Goal: Contribute content: Add original content to the website for others to see

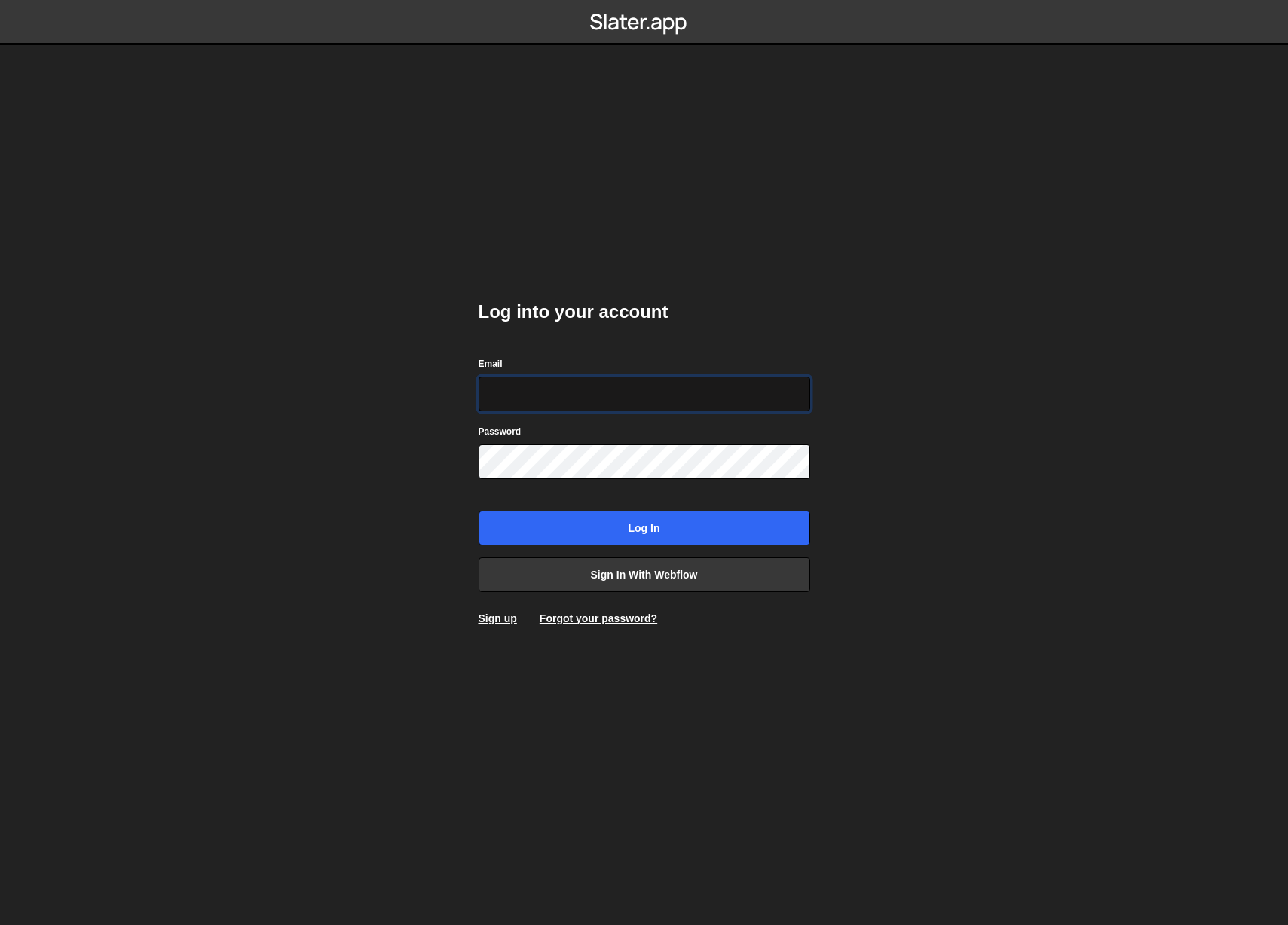
type input "info@overflow.nl"
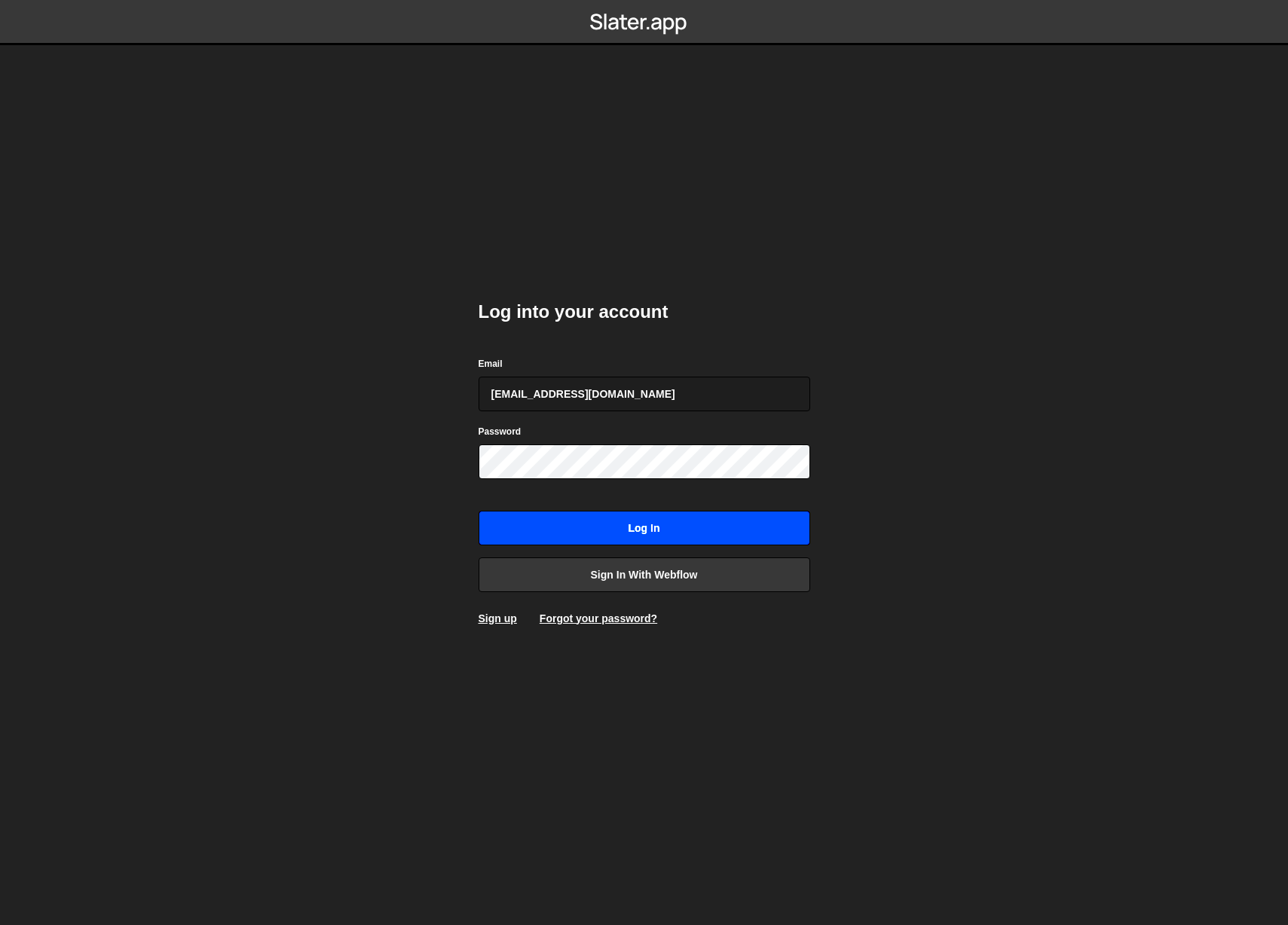
click at [634, 542] on input "Log in" at bounding box center [645, 527] width 332 height 34
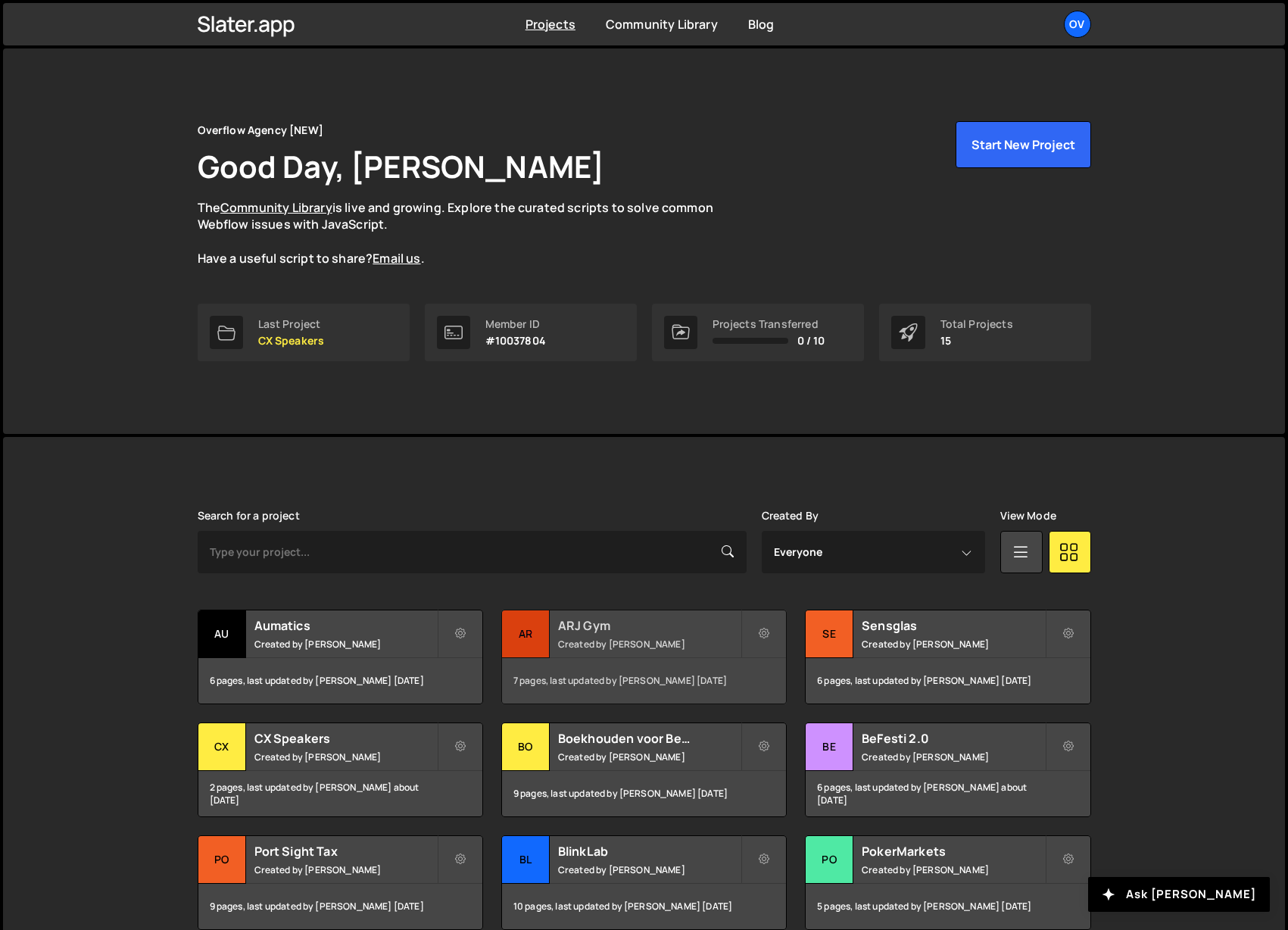
click at [725, 628] on h2 "ARJ Gym" at bounding box center [649, 625] width 182 height 16
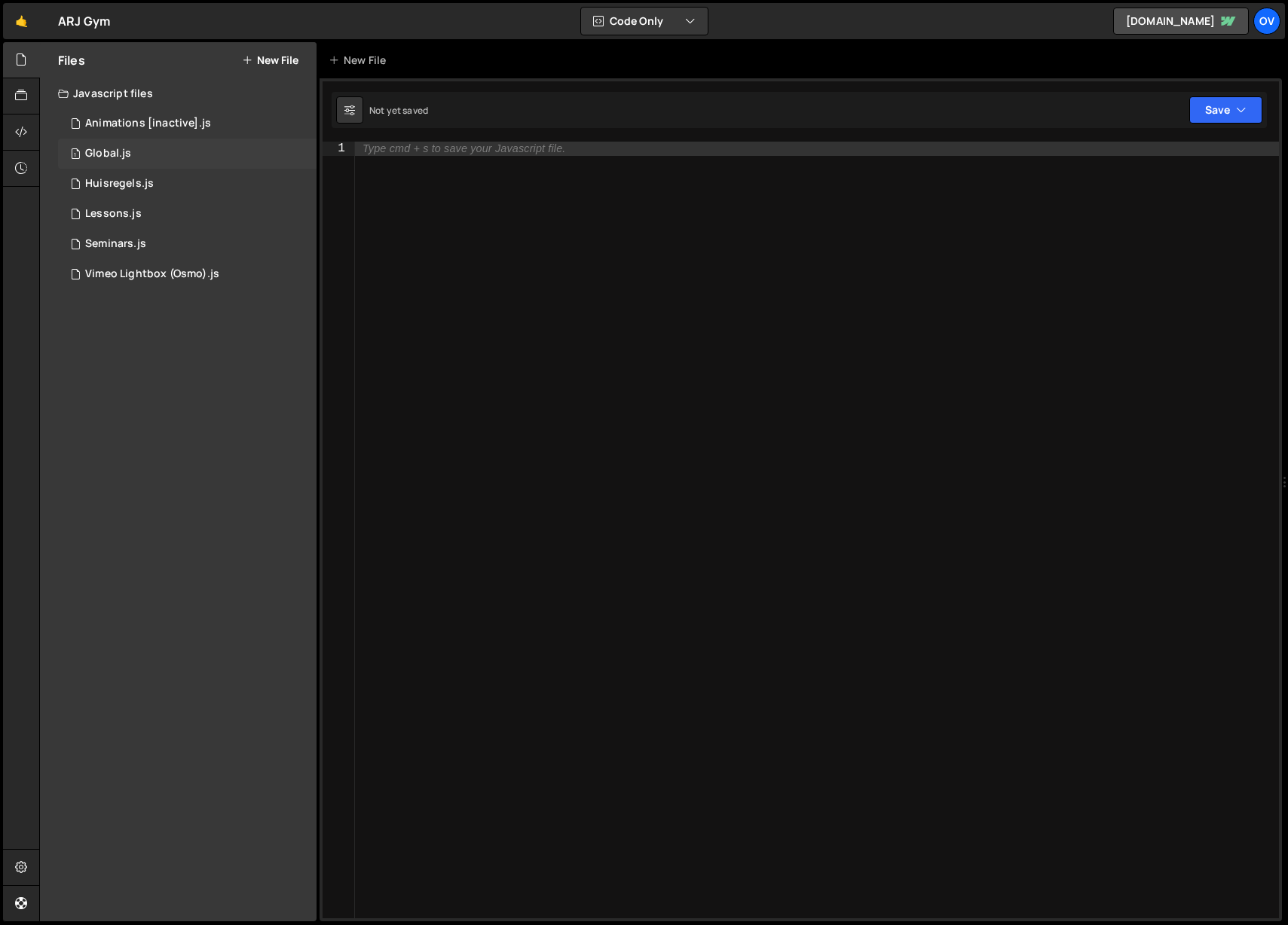
click at [163, 158] on div "1 Global.js 0" at bounding box center [187, 153] width 259 height 30
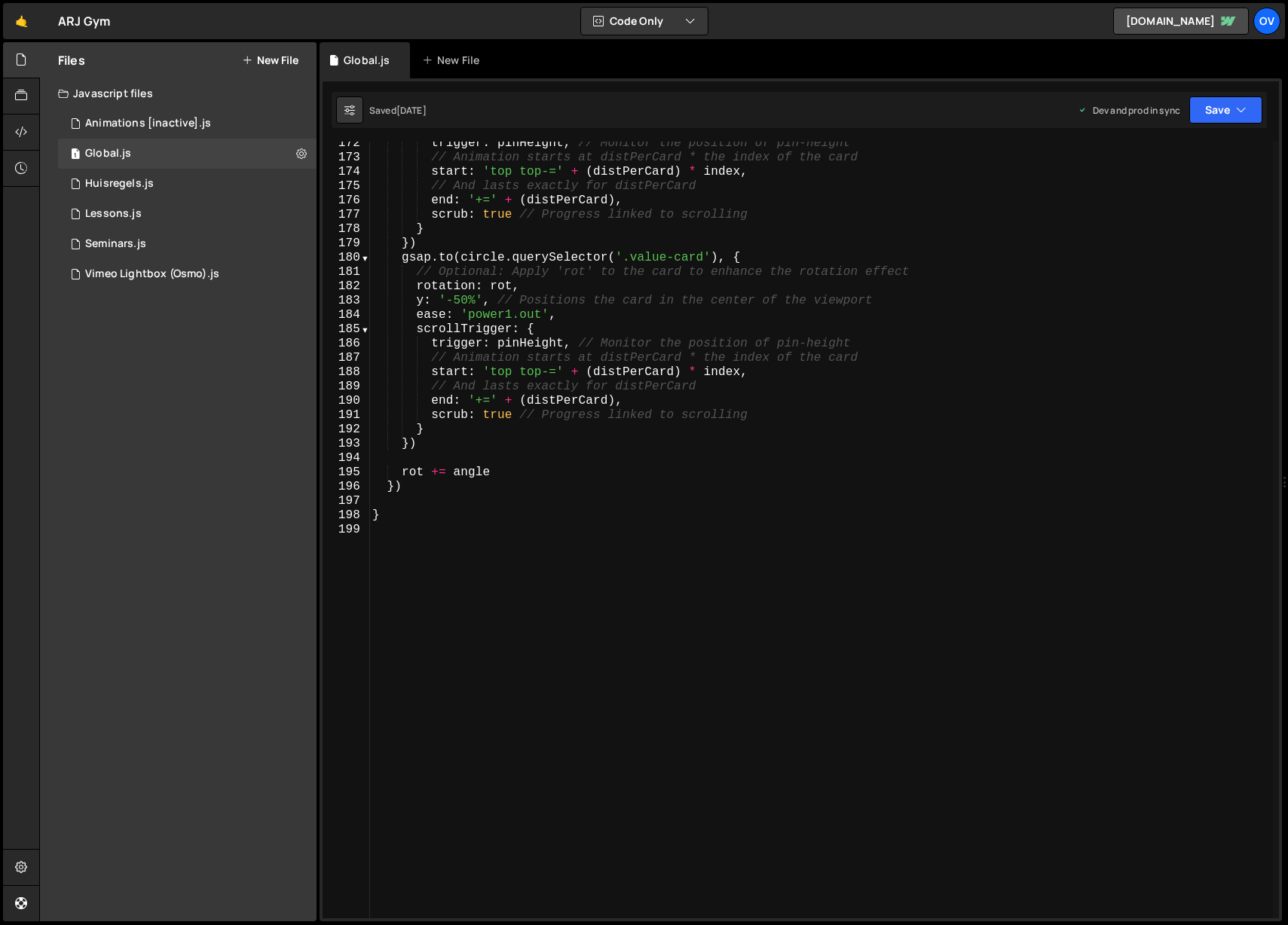
scroll to position [2452, 0]
click at [150, 118] on div "Animations [inactive].js" at bounding box center [148, 124] width 126 height 14
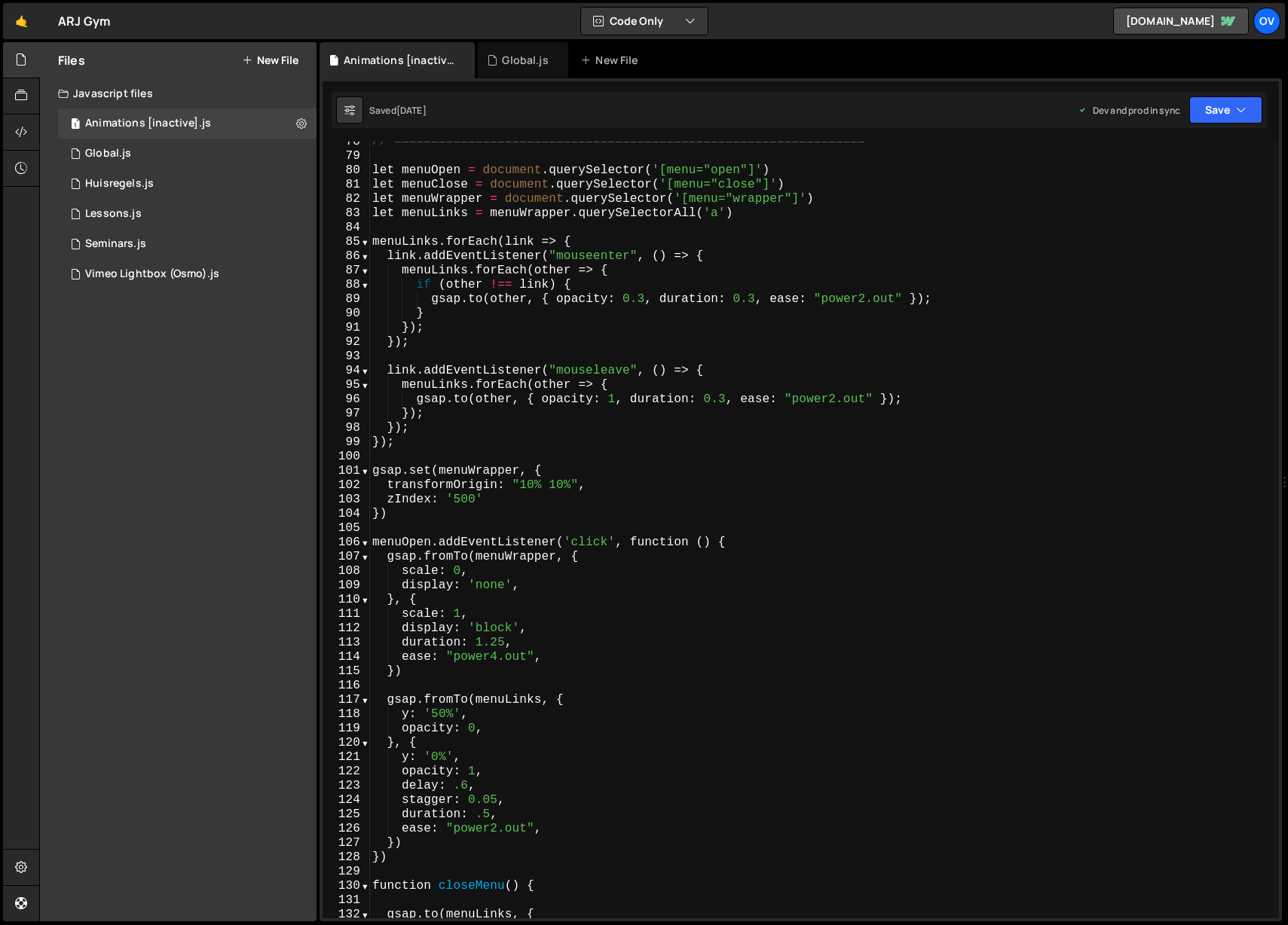
scroll to position [1123, 0]
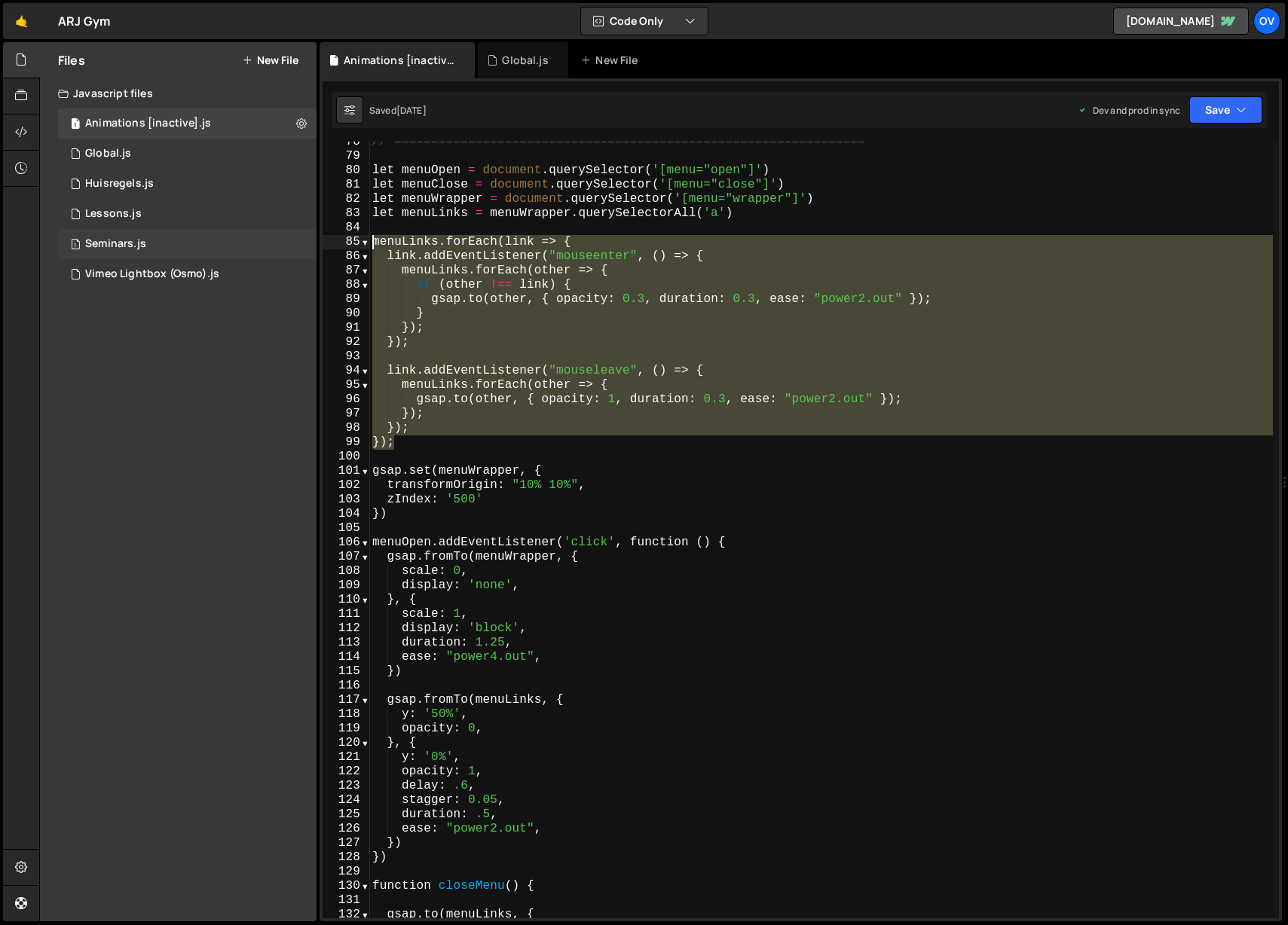
drag, startPoint x: 422, startPoint y: 444, endPoint x: 312, endPoint y: 245, distance: 227.4
click at [312, 245] on div "Files New File Javascript files 1 Animations [inactive].js 0 1 Global.js 0 1 Hu…" at bounding box center [663, 482] width 1248 height 880
type textarea "menuLinks.forEach(link => { link.addEventListener("mouseenter", () => {"
click at [300, 125] on icon at bounding box center [301, 124] width 11 height 14
type input "Animations [inactive]"
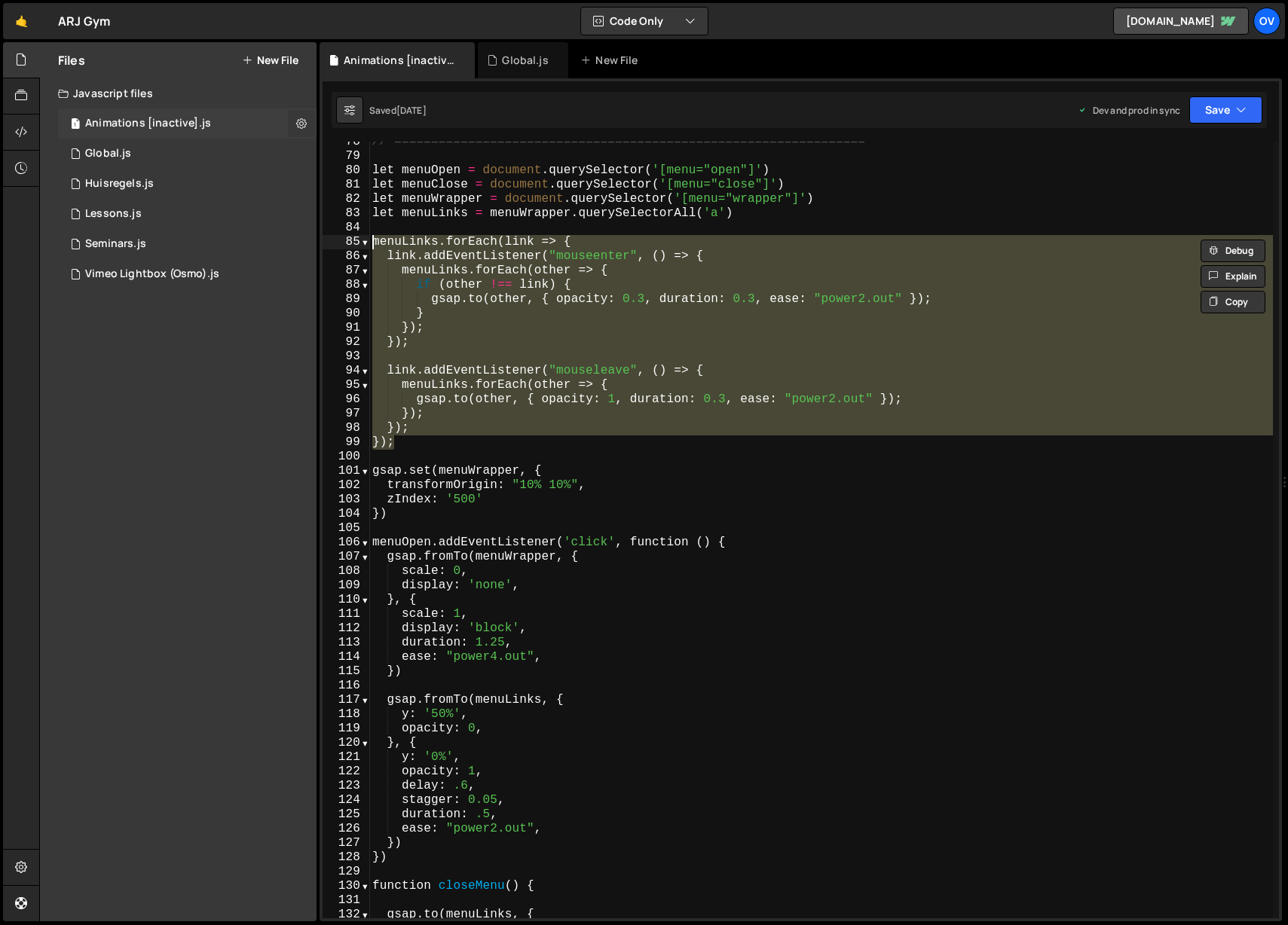
radio input "true"
checkbox input "true"
click at [384, 148] on button "Edit File Settings" at bounding box center [393, 154] width 148 height 30
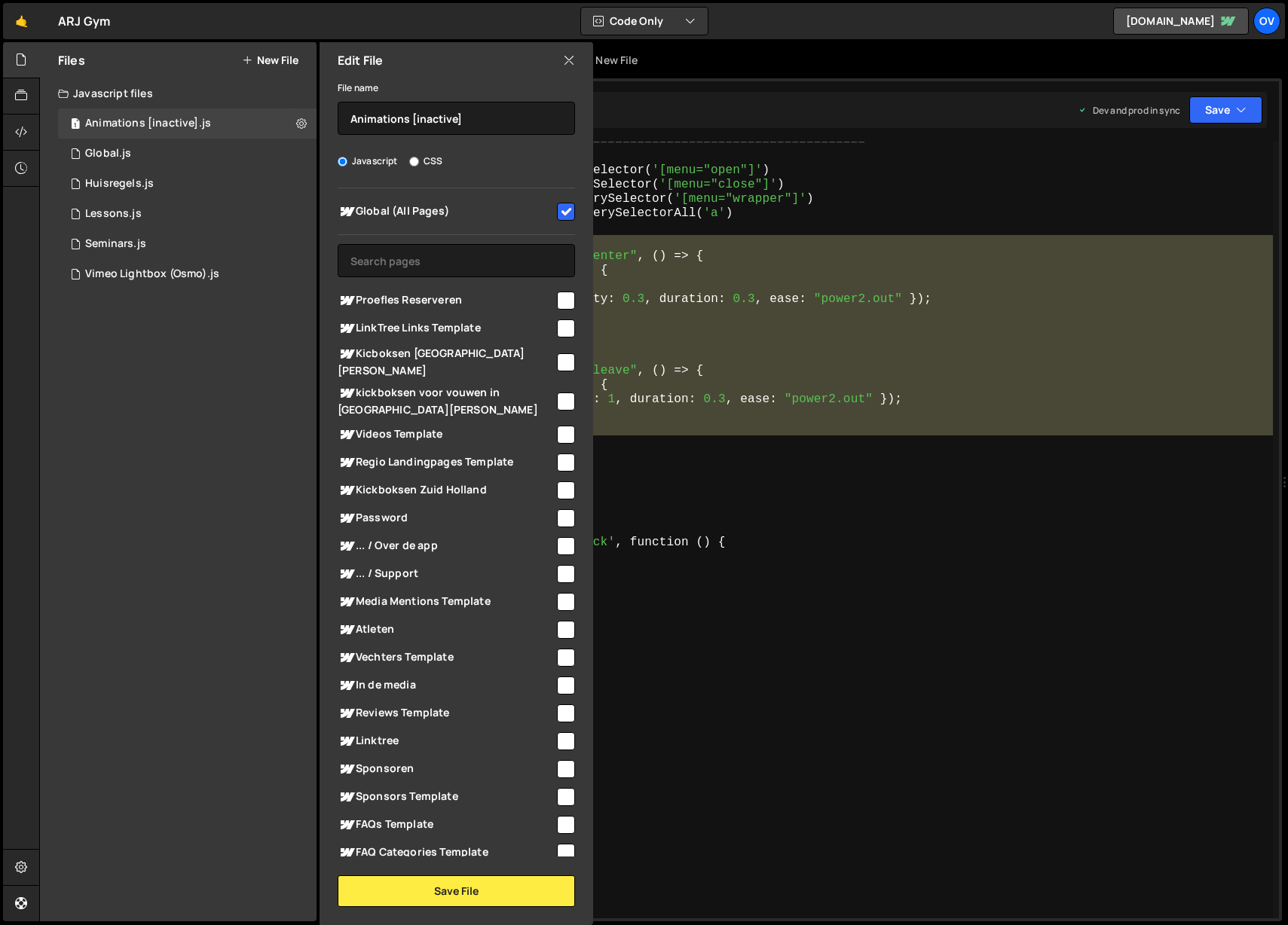
click at [566, 61] on icon at bounding box center [568, 60] width 12 height 16
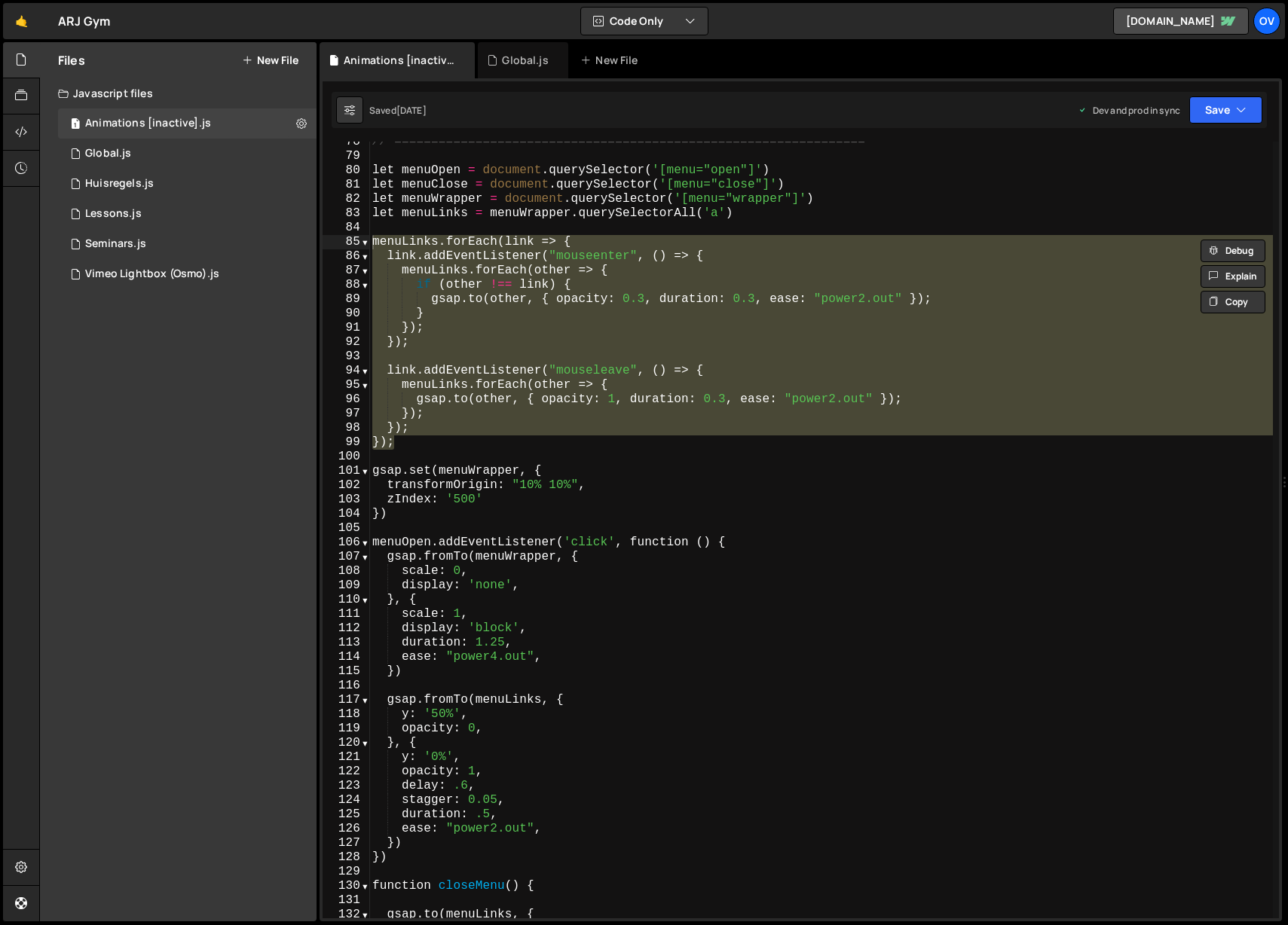
click at [586, 409] on div "// ================================================================ let menuOpe…" at bounding box center [821, 537] width 904 height 805
drag, startPoint x: 422, startPoint y: 438, endPoint x: 327, endPoint y: 247, distance: 213.3
click at [327, 247] on div "gsap.to(other, { opacity: 1, duration: 0.3, ease: "power2.out" }); }); 78 79 80…" at bounding box center [801, 529] width 956 height 776
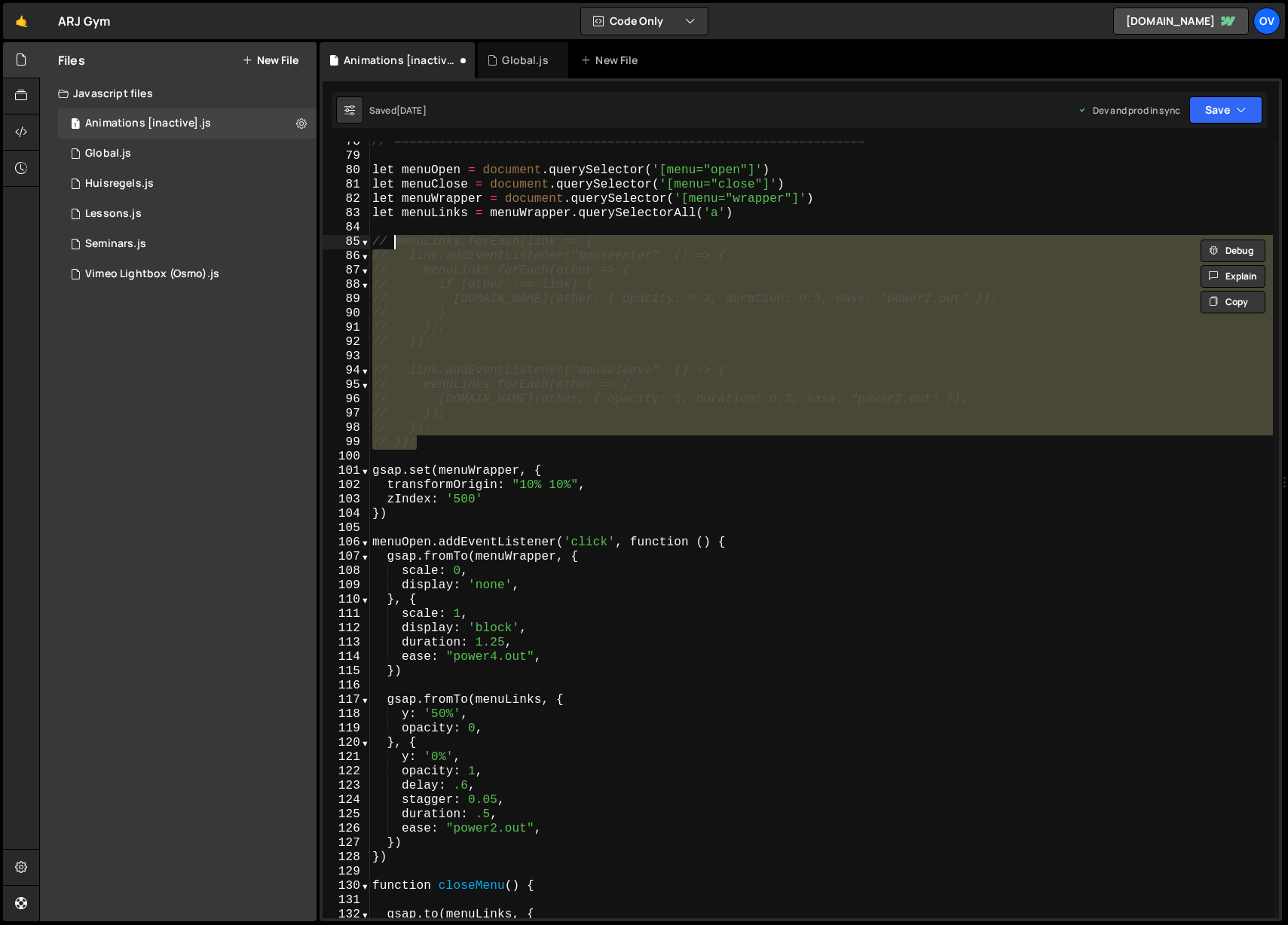
type textarea "// menuLinks.forEach(link => {"
